Goal: Navigation & Orientation: Find specific page/section

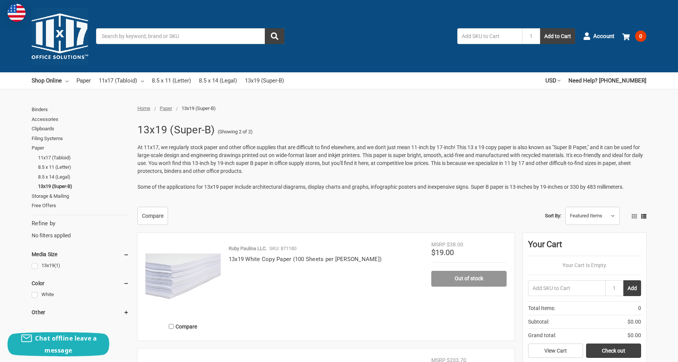
click at [81, 81] on link "Paper" at bounding box center [83, 80] width 14 height 17
